Goal: Information Seeking & Learning: Learn about a topic

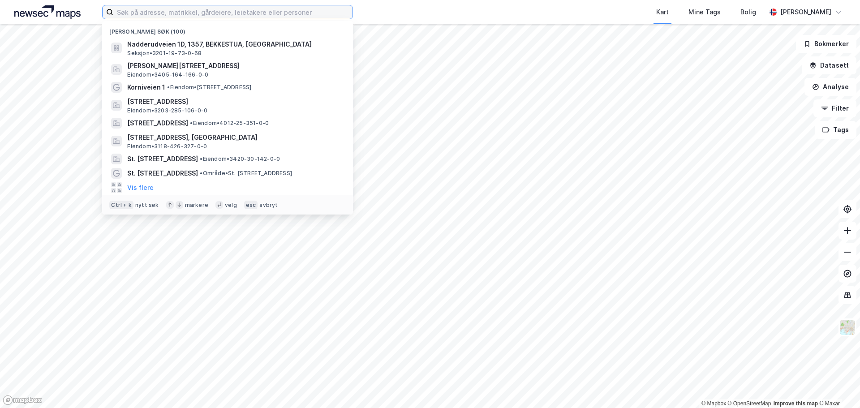
click at [150, 10] on input at bounding box center [232, 11] width 239 height 13
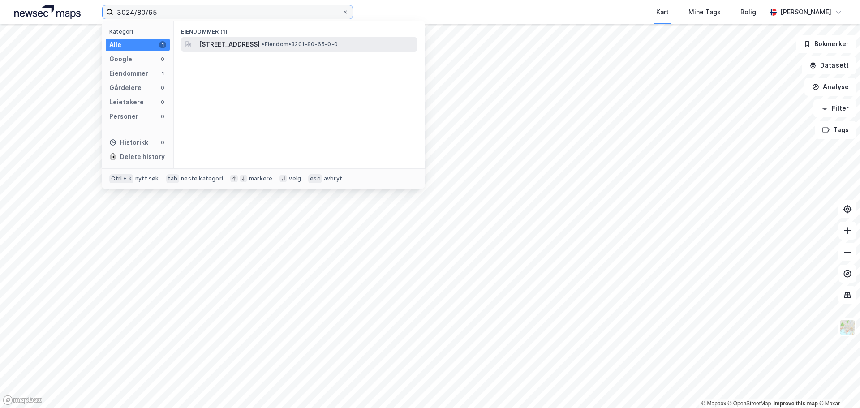
type input "3024/80/65"
click at [223, 44] on span "[STREET_ADDRESS]" at bounding box center [229, 44] width 61 height 11
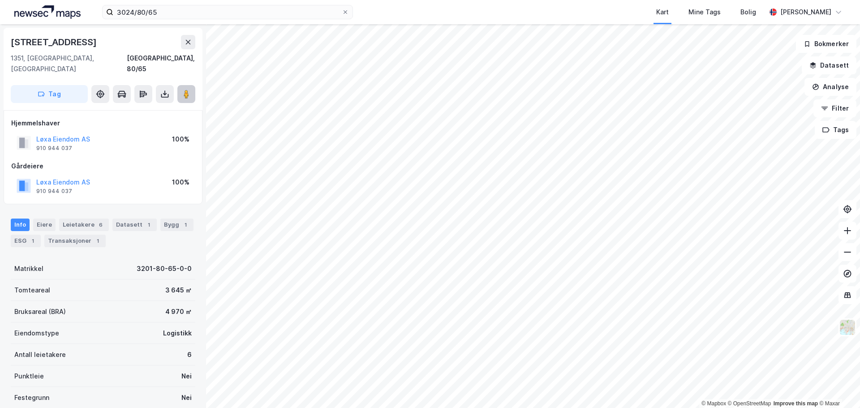
click at [185, 90] on image at bounding box center [186, 94] width 5 height 9
click at [20, 235] on div "ESG 1" at bounding box center [26, 241] width 30 height 13
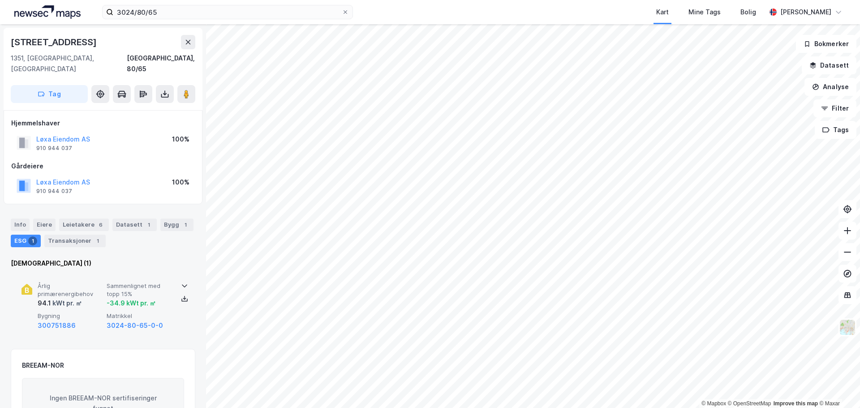
scroll to position [90, 0]
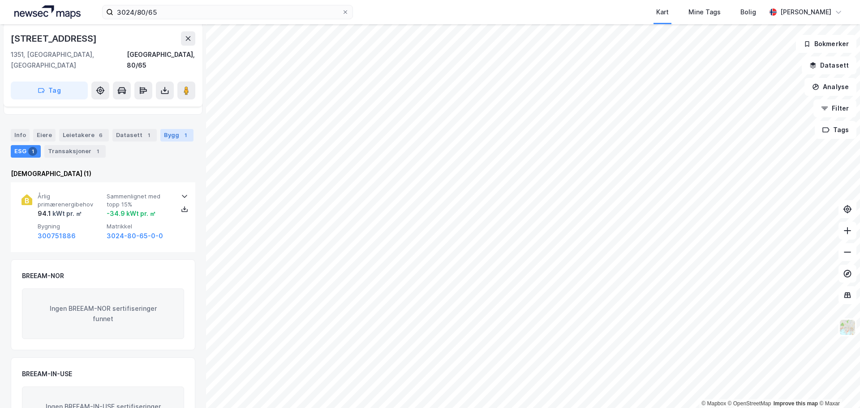
click at [166, 129] on div "Bygg 1" at bounding box center [176, 135] width 33 height 13
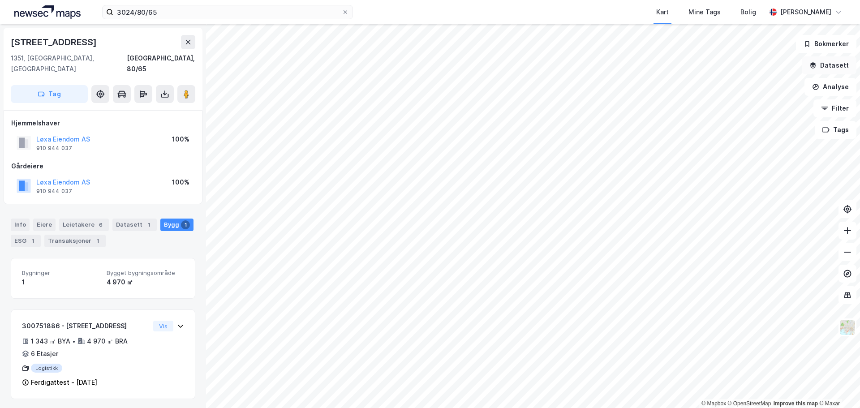
click at [844, 69] on button "Datasett" at bounding box center [829, 65] width 55 height 18
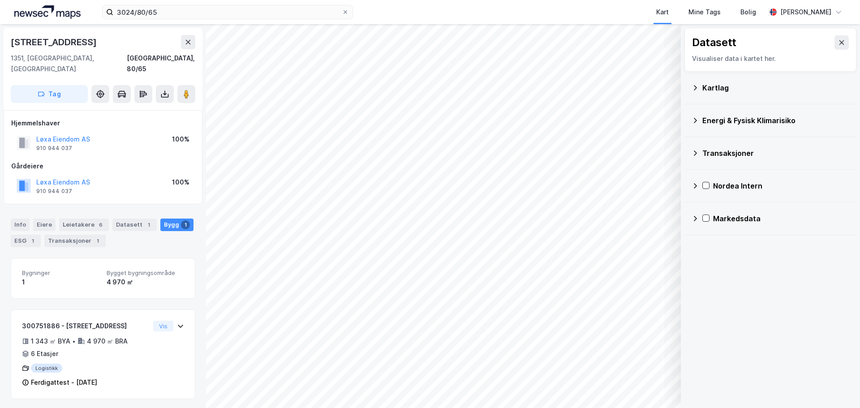
click at [751, 121] on div "Energi & Fysisk Klimarisiko" at bounding box center [775, 120] width 147 height 11
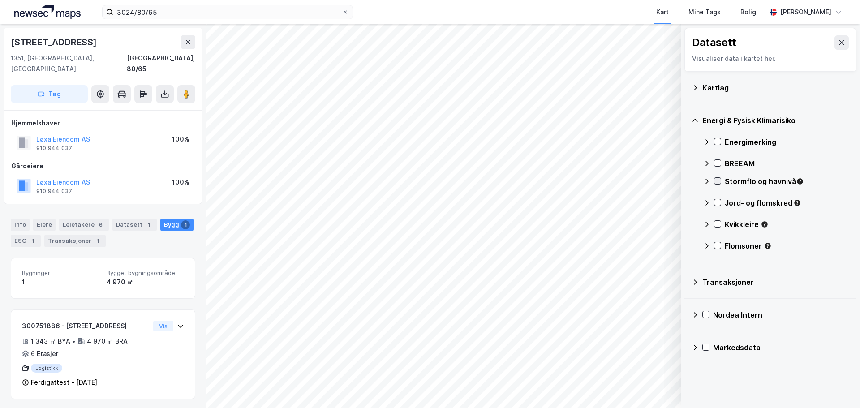
click at [718, 182] on icon at bounding box center [717, 181] width 6 height 6
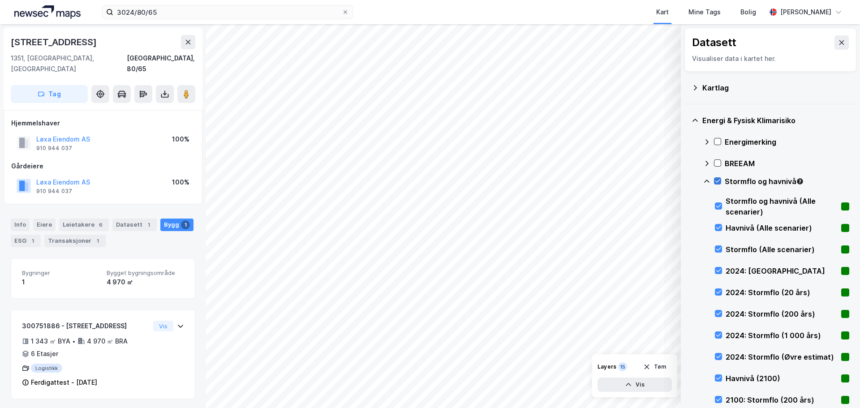
click at [718, 181] on icon at bounding box center [717, 181] width 6 height 6
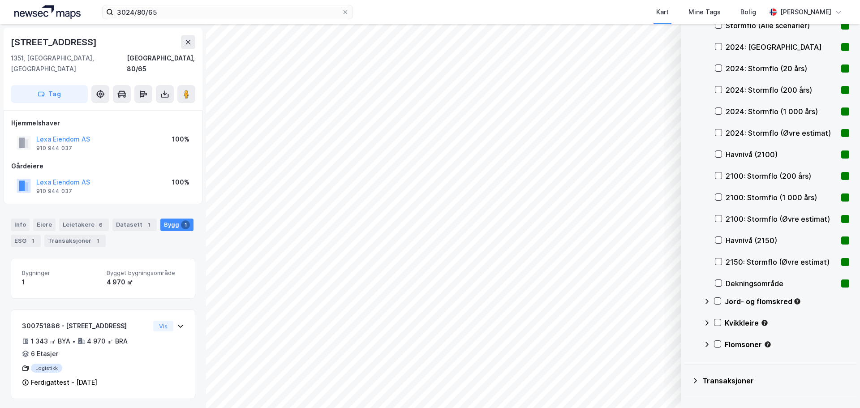
scroll to position [282, 0]
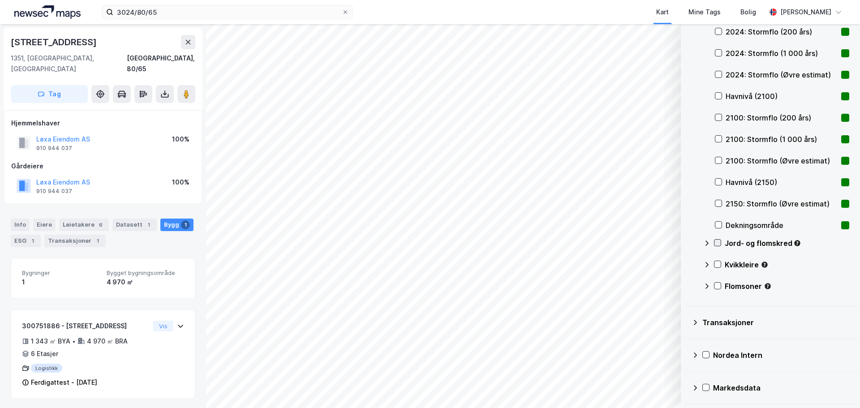
click at [718, 242] on icon at bounding box center [717, 243] width 6 height 6
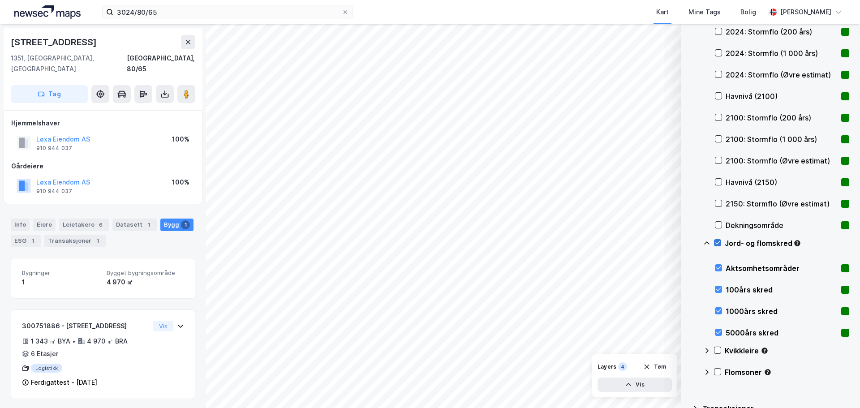
click at [718, 242] on icon at bounding box center [717, 243] width 6 height 6
click at [718, 349] on icon at bounding box center [717, 350] width 6 height 6
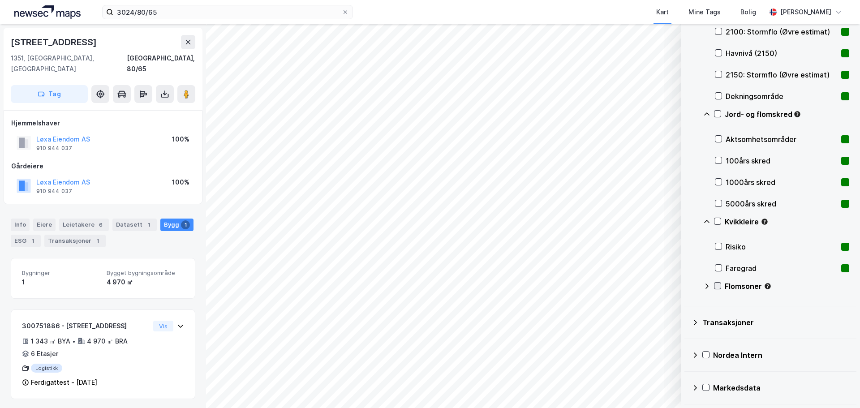
click at [718, 287] on icon at bounding box center [717, 285] width 5 height 3
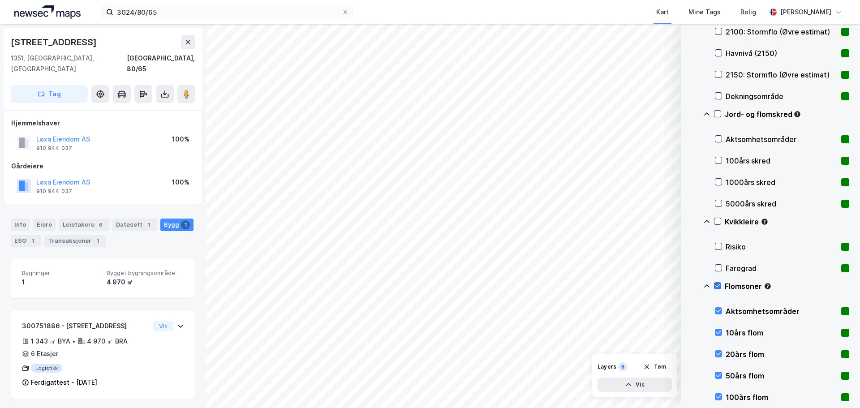
click at [717, 286] on icon at bounding box center [717, 286] width 6 height 6
click at [718, 310] on icon at bounding box center [718, 311] width 6 height 6
click at [718, 331] on icon at bounding box center [718, 332] width 6 height 6
click at [716, 352] on icon at bounding box center [718, 354] width 6 height 6
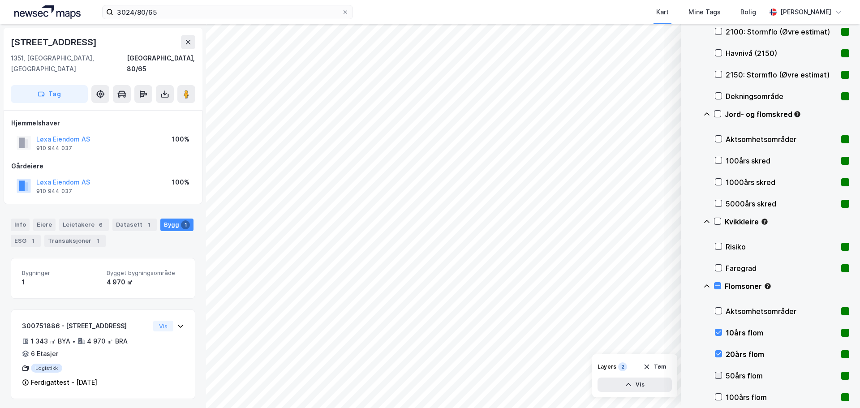
click at [717, 373] on icon at bounding box center [718, 375] width 6 height 6
click at [719, 397] on icon at bounding box center [718, 397] width 6 height 6
click at [718, 286] on icon at bounding box center [717, 286] width 6 height 6
click at [717, 284] on icon at bounding box center [717, 286] width 6 height 6
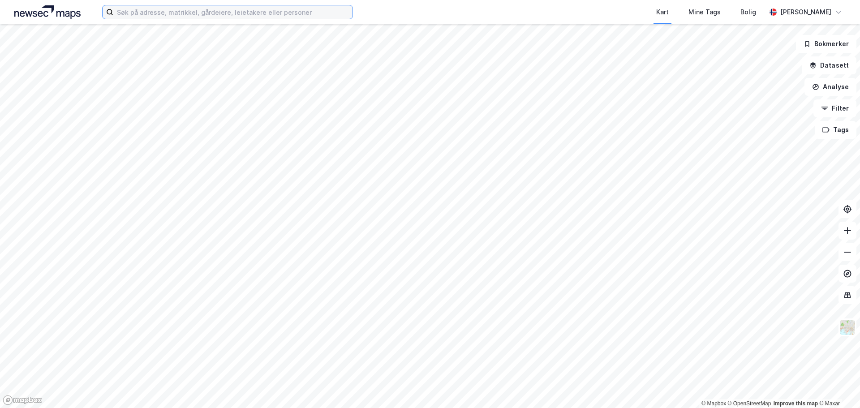
click at [255, 10] on input at bounding box center [232, 11] width 239 height 13
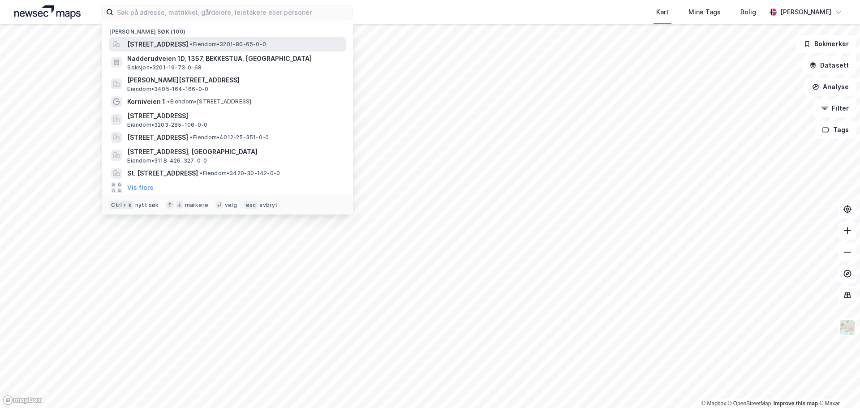
click at [188, 44] on span "[STREET_ADDRESS]" at bounding box center [157, 44] width 61 height 11
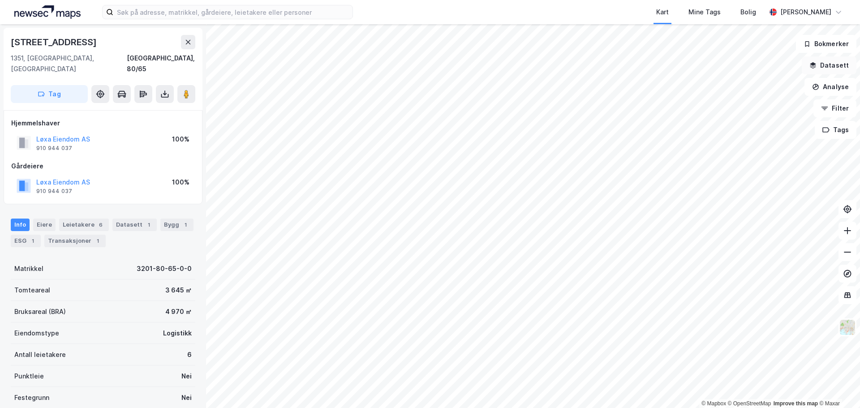
click at [837, 66] on button "Datasett" at bounding box center [829, 65] width 55 height 18
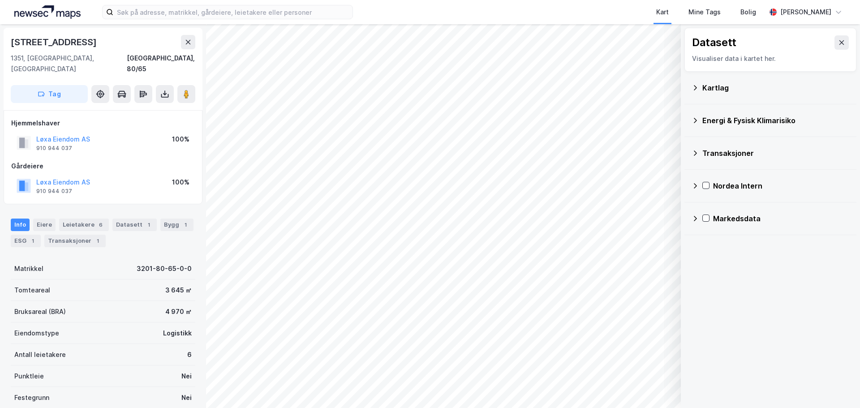
click at [722, 120] on div "Energi & Fysisk Klimarisiko" at bounding box center [775, 120] width 147 height 11
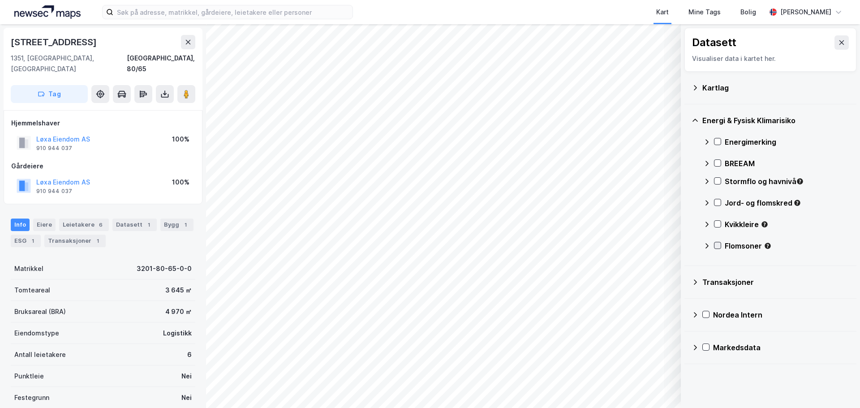
click at [716, 244] on icon at bounding box center [717, 245] width 6 height 6
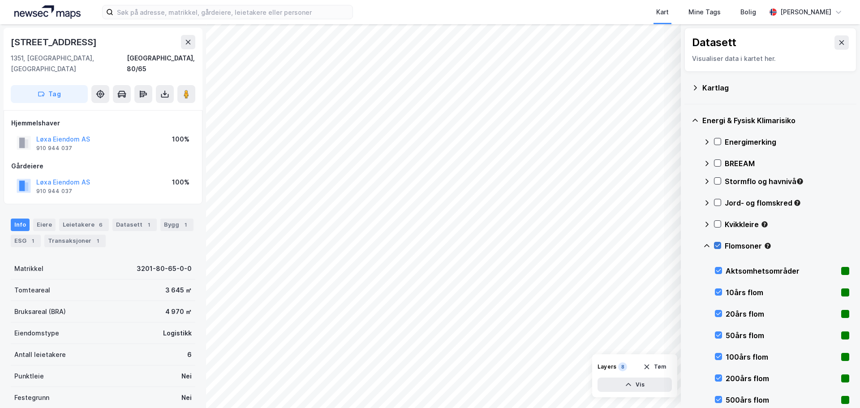
click at [716, 244] on icon at bounding box center [717, 245] width 6 height 6
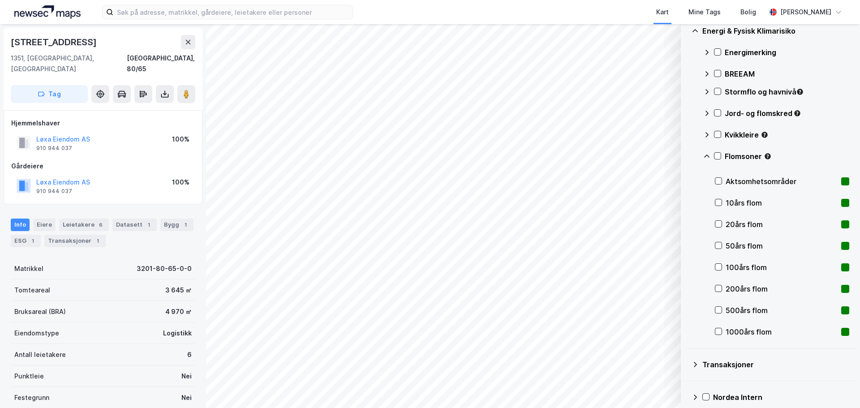
scroll to position [132, 0]
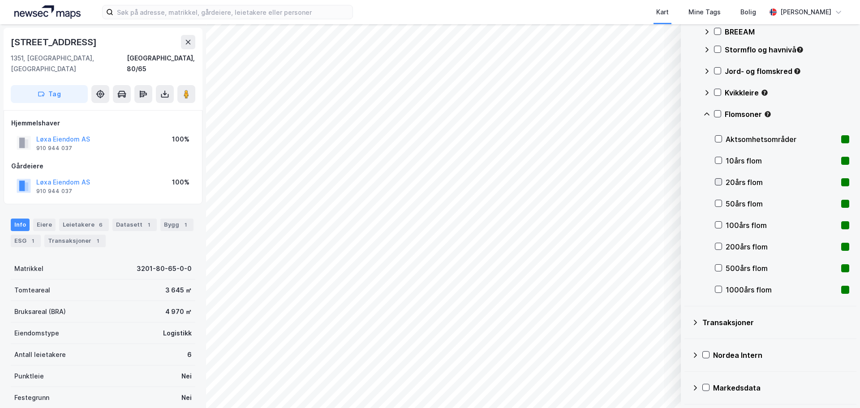
click at [718, 182] on icon at bounding box center [718, 182] width 6 height 6
click at [719, 201] on icon at bounding box center [718, 203] width 6 height 6
click at [718, 225] on icon at bounding box center [718, 225] width 6 height 6
click at [719, 244] on icon at bounding box center [718, 246] width 6 height 6
